Goal: Understand process/instructions: Learn how to perform a task or action

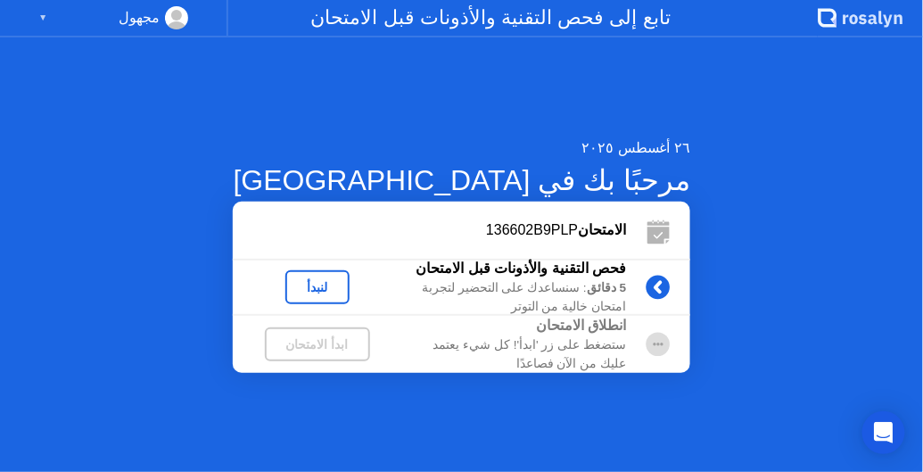
click at [343, 294] on div "لنبدأ" at bounding box center [318, 287] width 50 height 14
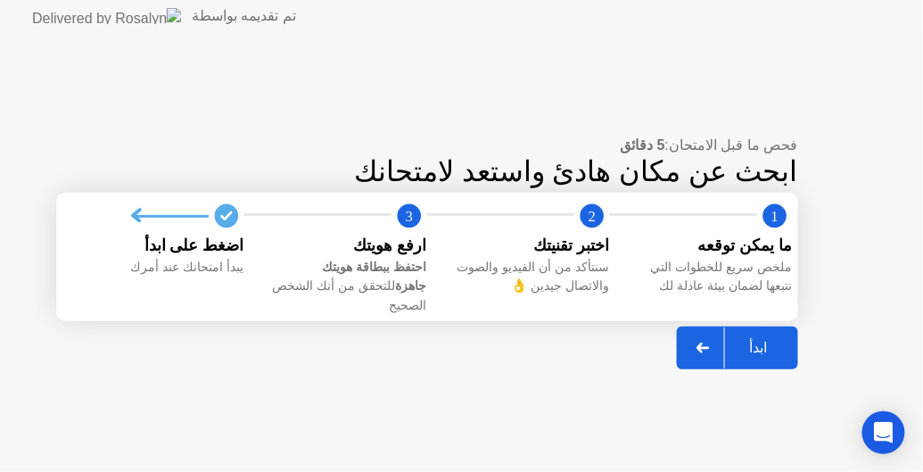
click at [746, 341] on div "ابدأ" at bounding box center [759, 347] width 68 height 17
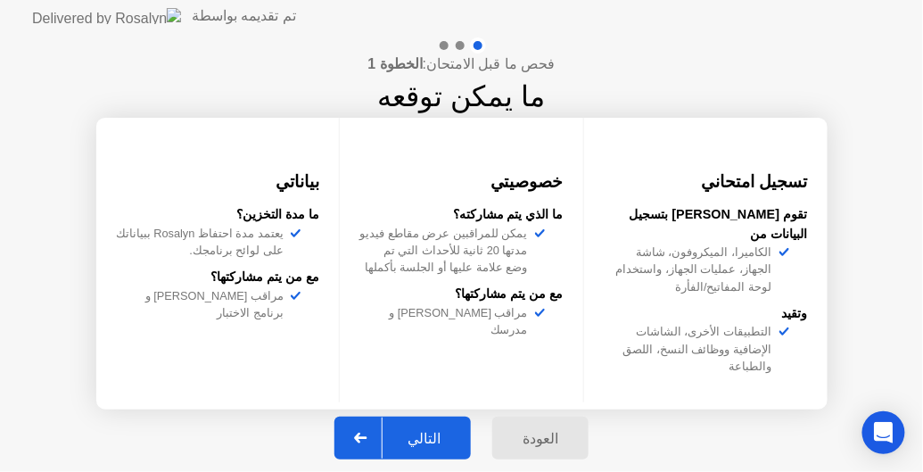
click at [436, 430] on div "التالي" at bounding box center [424, 438] width 83 height 17
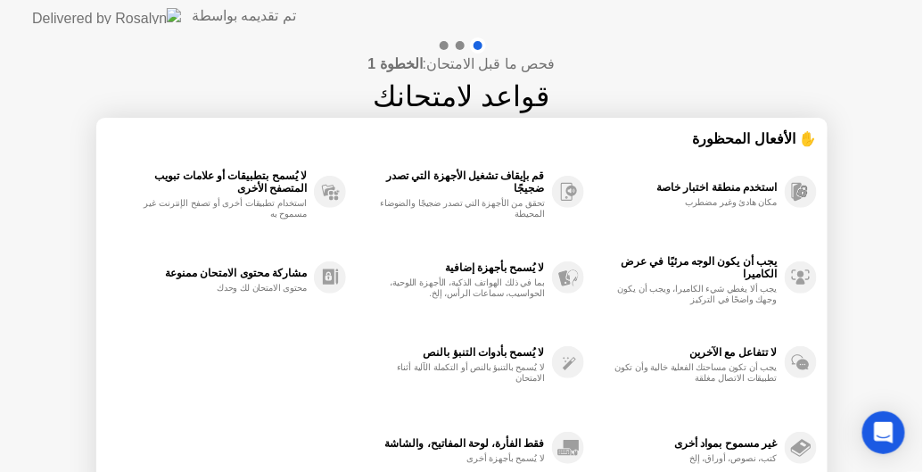
click at [886, 383] on div "فحص ما قبل الامتحان: الخطوة 1 قواعد لامتحانك ✋ الأفعال المحظورة استخدم منطقة اخ…" at bounding box center [461, 298] width 923 height 532
click at [317, 435] on div "استخدم منطقة اختبار خاصة مكان هادئ وغير مضطرب يجب أن يكون الوجه مرئيًا في عرض ا…" at bounding box center [462, 320] width 710 height 342
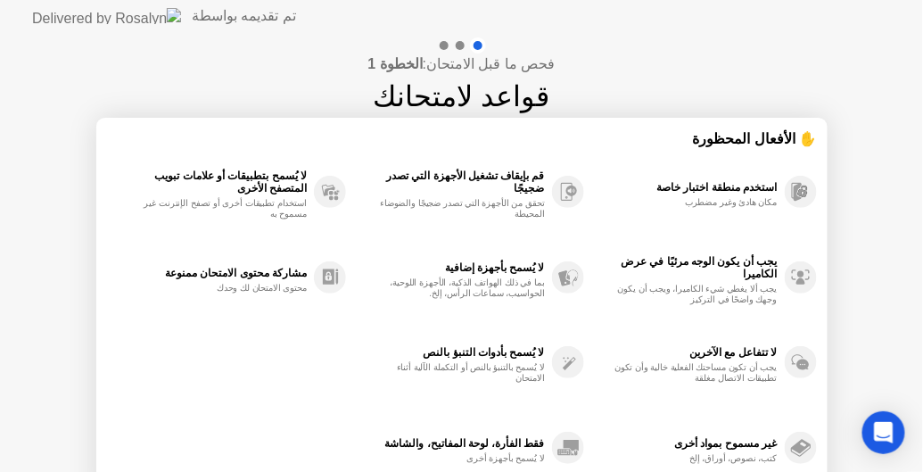
click at [77, 382] on div "فحص ما قبل الامتحان: الخطوة 1 قواعد لامتحانك ✋ الأفعال المحظورة استخدم منطقة اخ…" at bounding box center [461, 298] width 923 height 532
click at [75, 19] on img at bounding box center [106, 16] width 149 height 16
click at [192, 15] on div "تم تقديمه بواسطة" at bounding box center [244, 15] width 104 height 21
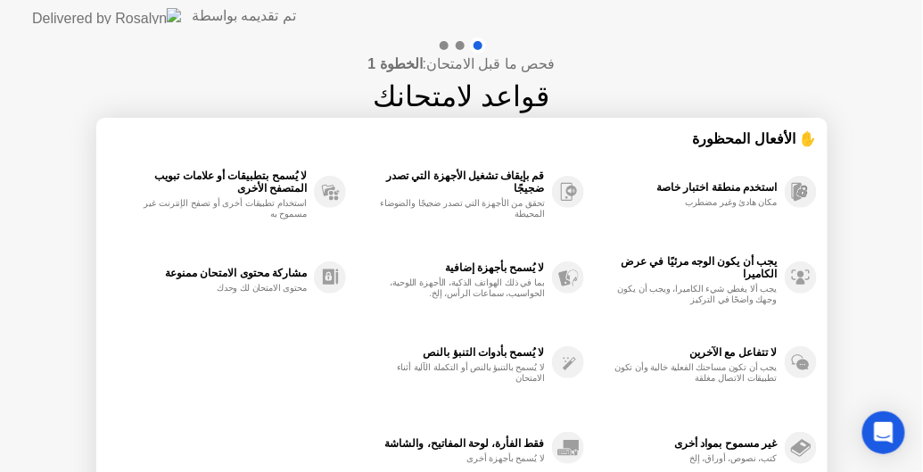
click at [47, 17] on img at bounding box center [106, 16] width 149 height 16
click at [39, 16] on img at bounding box center [106, 16] width 149 height 16
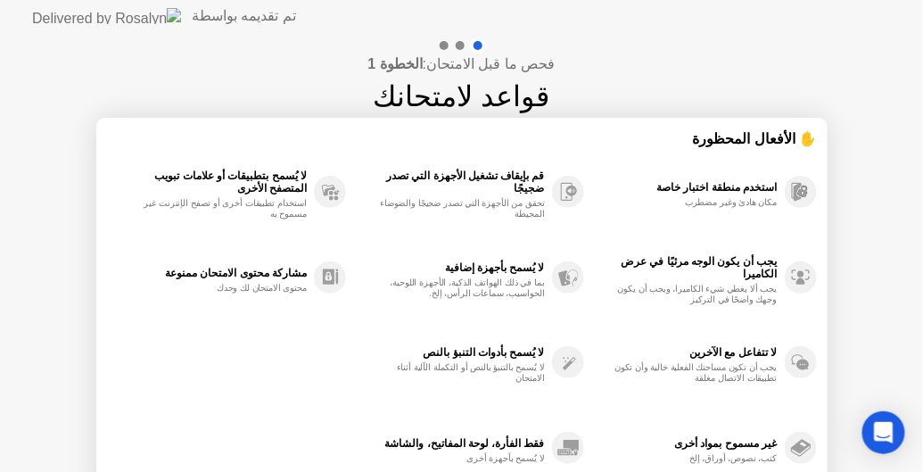
click at [807, 193] on icon at bounding box center [802, 193] width 9 height 8
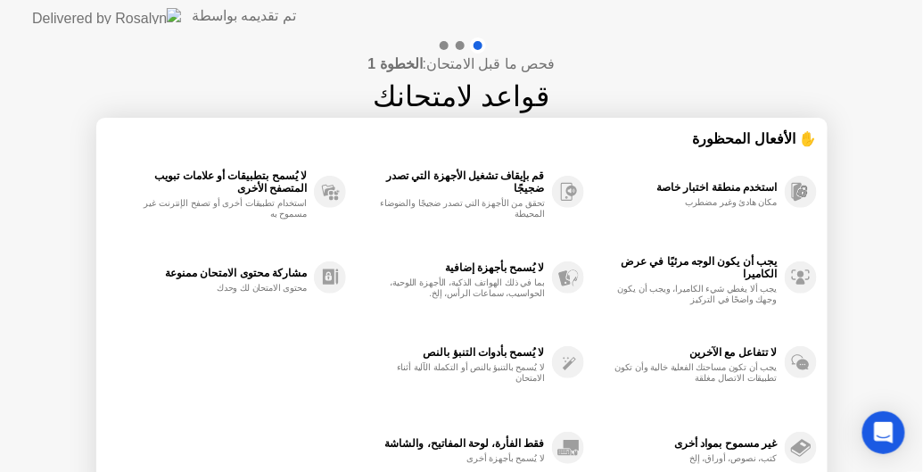
click at [807, 193] on icon at bounding box center [802, 193] width 9 height 8
click at [795, 266] on circle at bounding box center [801, 277] width 32 height 32
click at [908, 415] on div "فحص ما قبل الامتحان: الخطوة 1 قواعد لامتحانك ✋ الأفعال المحظورة استخدم منطقة اخ…" at bounding box center [461, 298] width 923 height 532
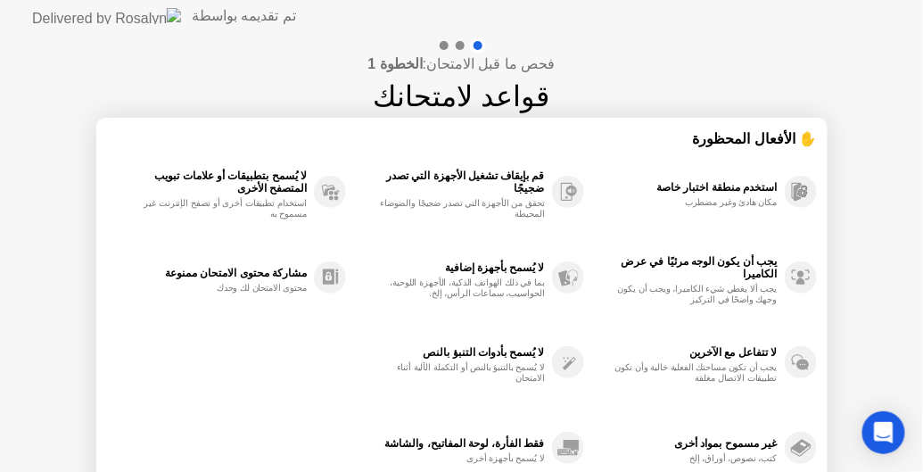
click at [920, 434] on div "فحص ما قبل الامتحان: الخطوة 1 قواعد لامتحانك ✋ الأفعال المحظورة استخدم منطقة اخ…" at bounding box center [461, 298] width 923 height 532
click at [476, 80] on h1 "قواعد لامتحانك" at bounding box center [462, 96] width 177 height 43
click at [461, 41] on div at bounding box center [460, 45] width 9 height 9
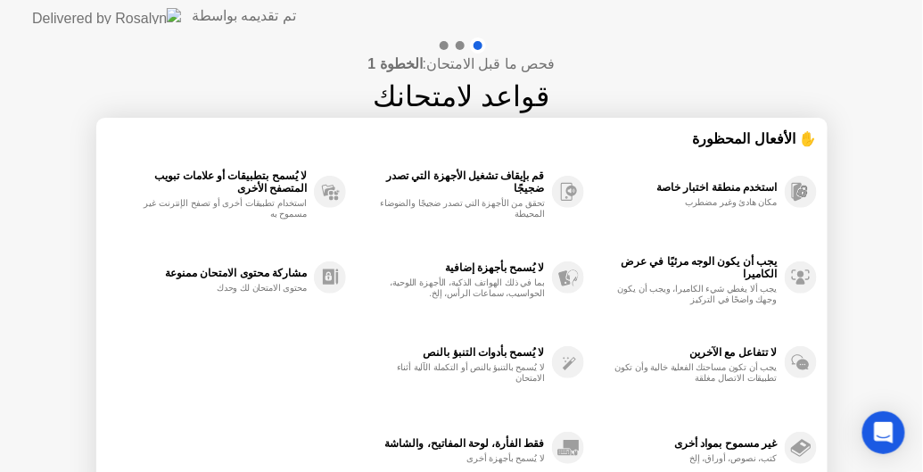
click at [443, 45] on div at bounding box center [444, 45] width 9 height 9
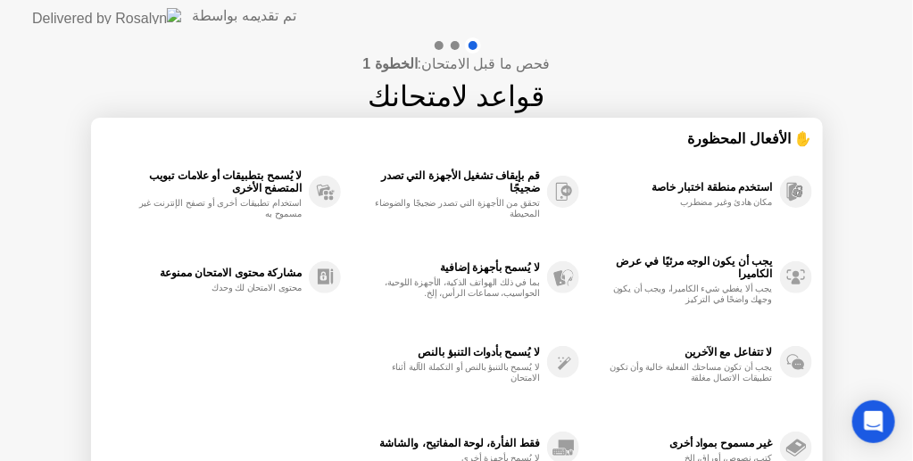
click at [616, 90] on div "فحص ما قبل الامتحان: الخطوة 1 قواعد لامتحانك ✋ الأفعال المحظورة استخدم منطقة اخ…" at bounding box center [456, 298] width 913 height 532
click at [838, 246] on div "فحص ما قبل الامتحان: الخطوة 1 قواعد لامتحانك ✋ الأفعال المحظورة استخدم منطقة اخ…" at bounding box center [456, 298] width 913 height 532
